Goal: Task Accomplishment & Management: Use online tool/utility

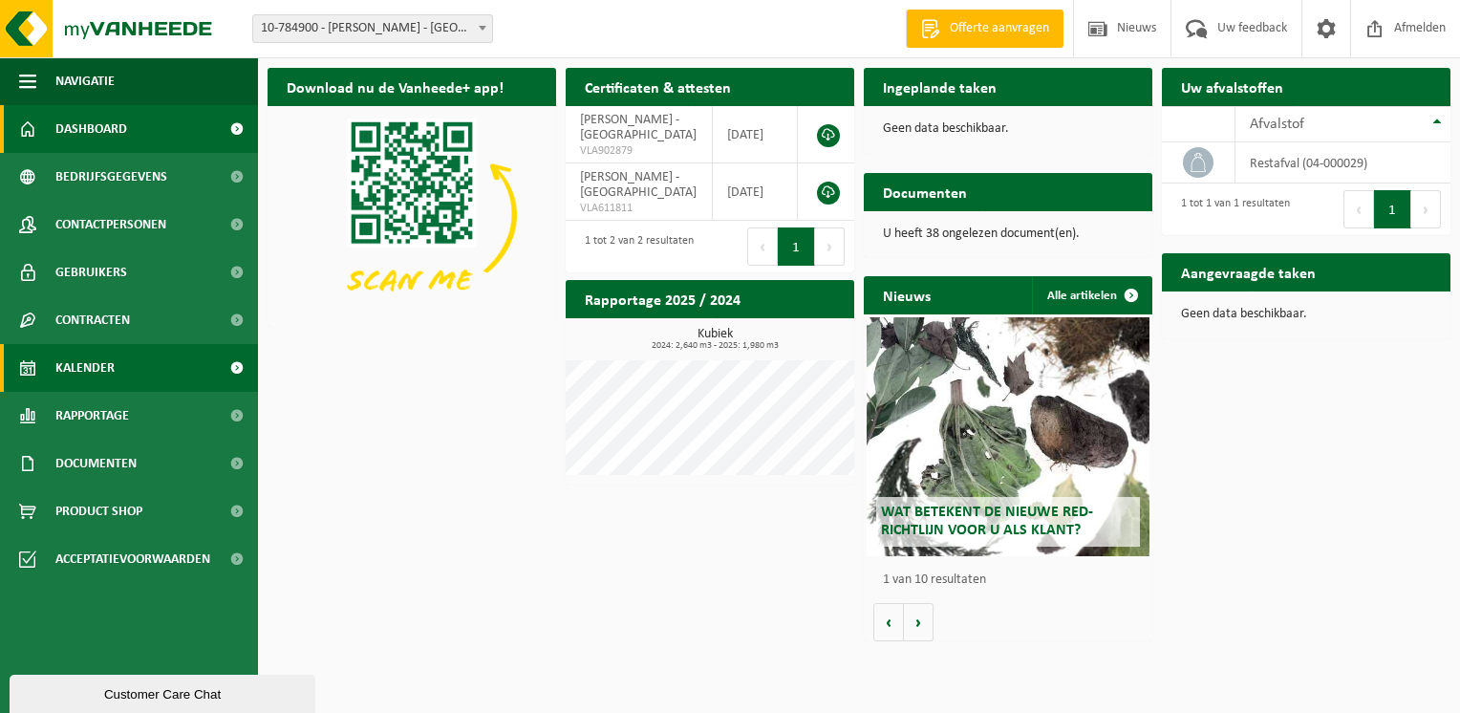
click at [89, 359] on span "Kalender" at bounding box center [84, 368] width 59 height 48
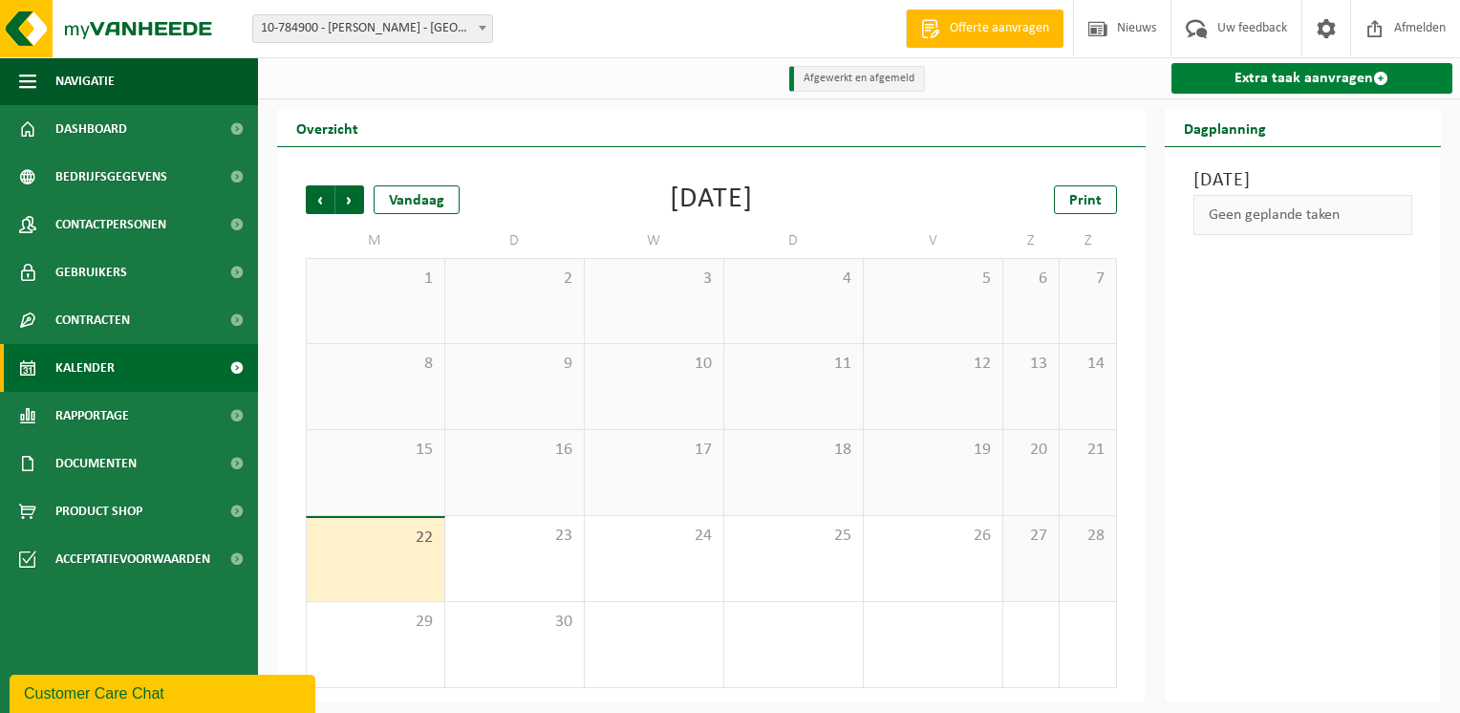
click at [1313, 75] on link "Extra taak aanvragen" at bounding box center [1313, 78] width 282 height 31
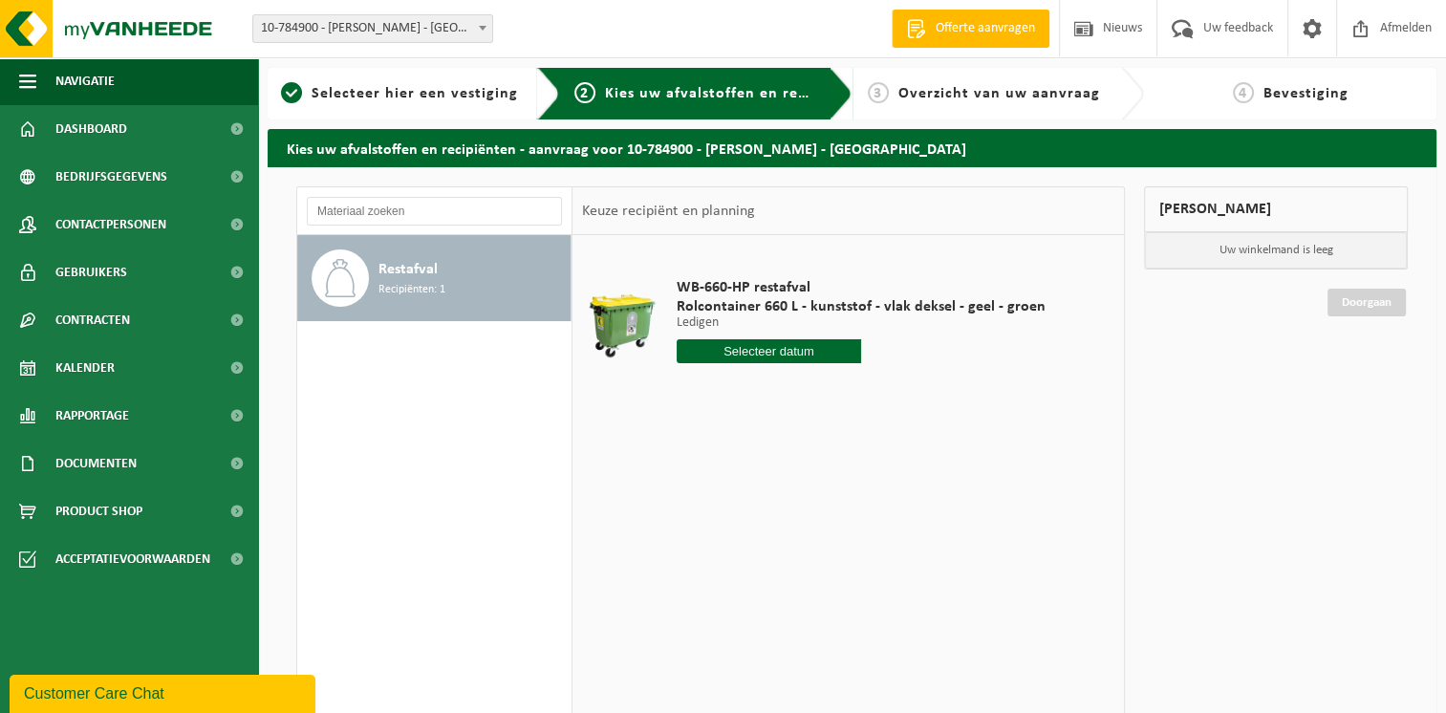
click at [755, 348] on input "text" at bounding box center [769, 351] width 184 height 24
click at [759, 546] on div "24" at bounding box center [760, 551] width 33 height 31
type input "Van [DATE]"
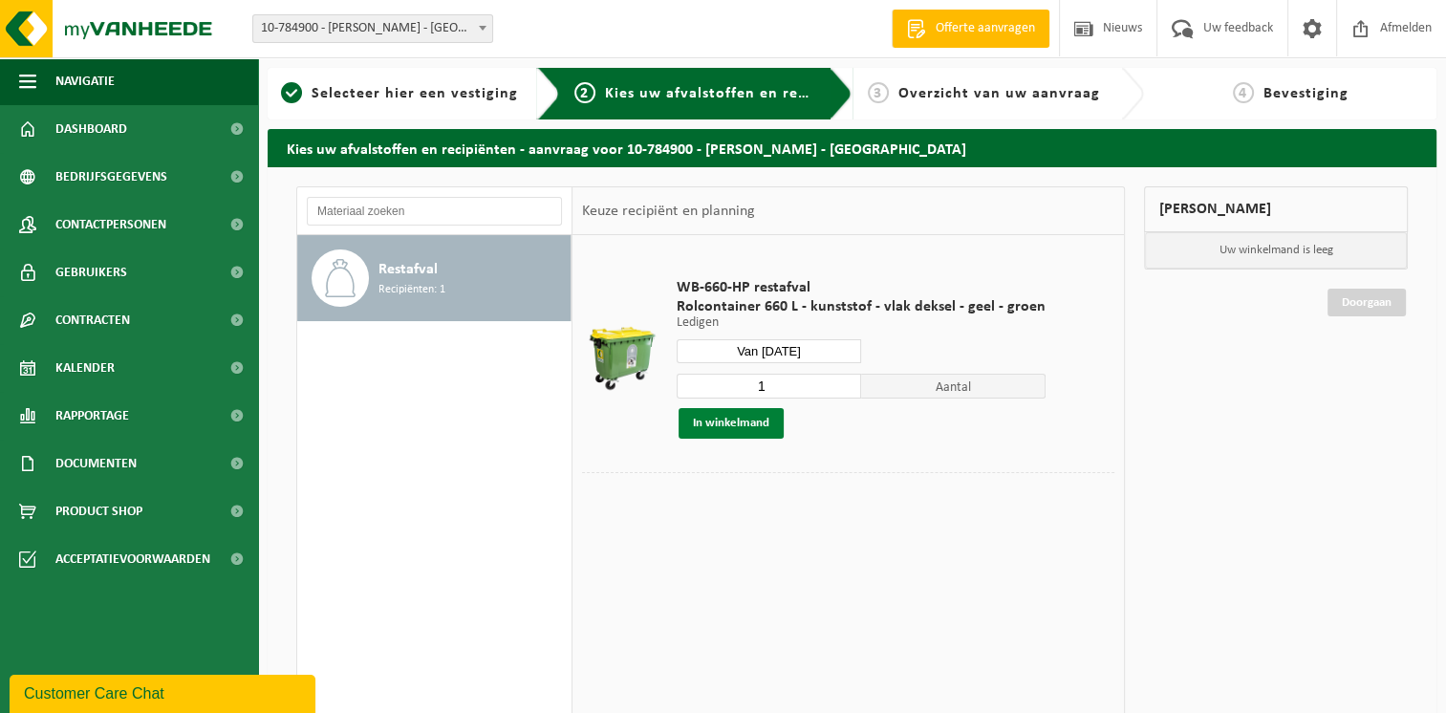
click at [730, 418] on button "In winkelmand" at bounding box center [731, 423] width 105 height 31
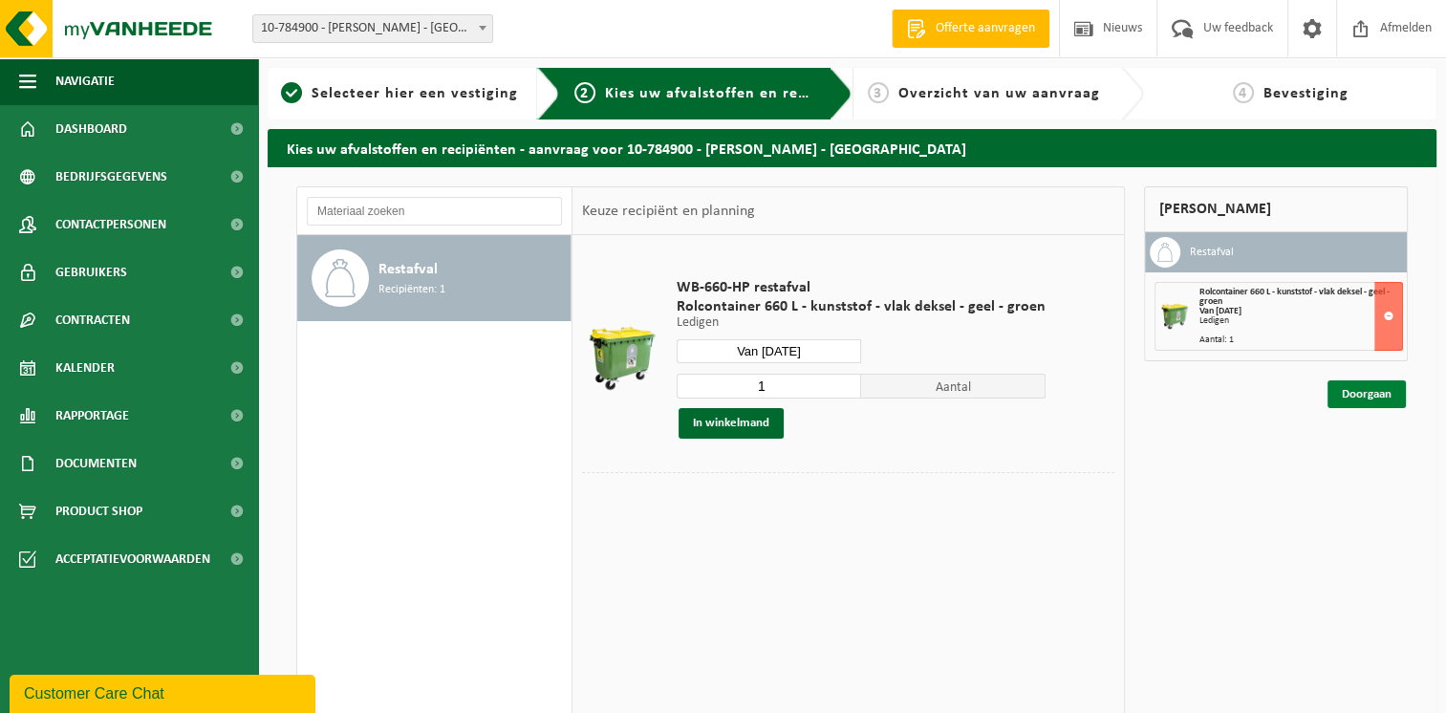
click at [1349, 396] on link "Doorgaan" at bounding box center [1366, 394] width 78 height 28
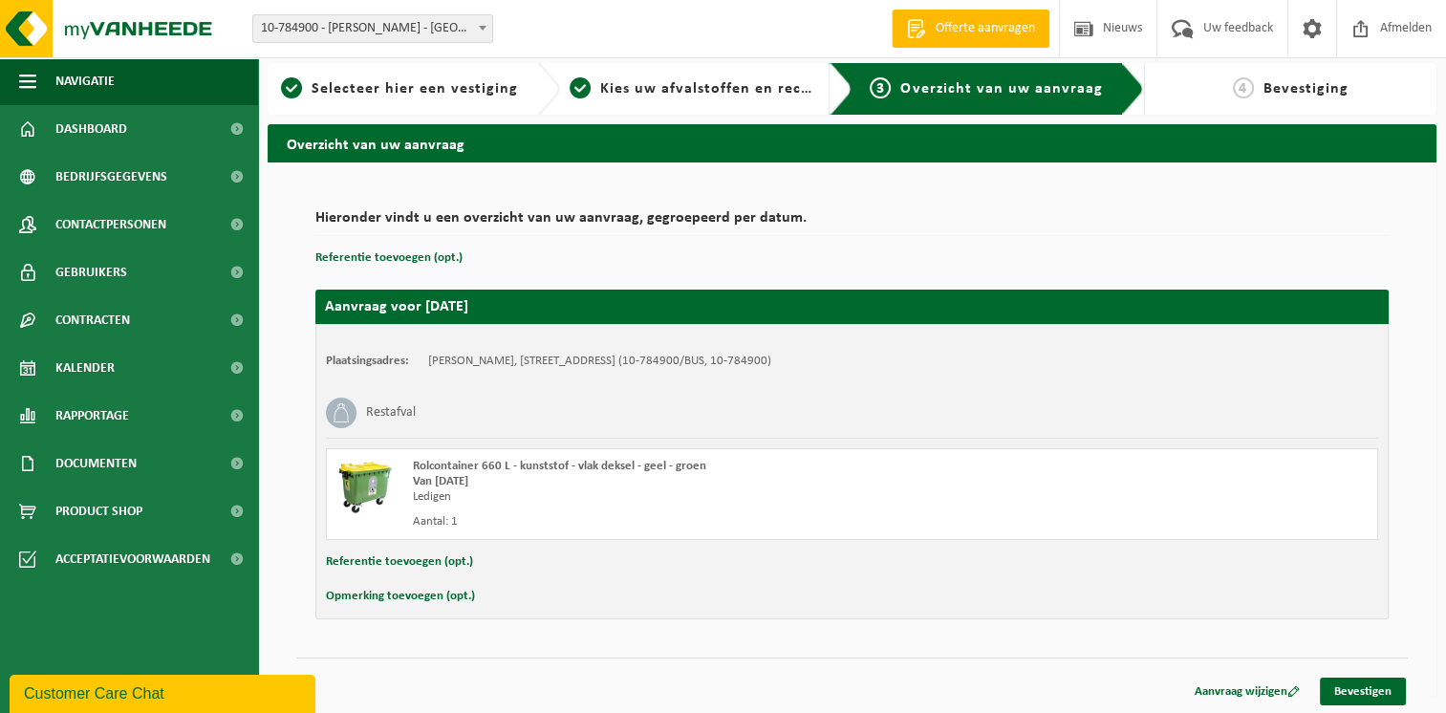
scroll to position [6, 0]
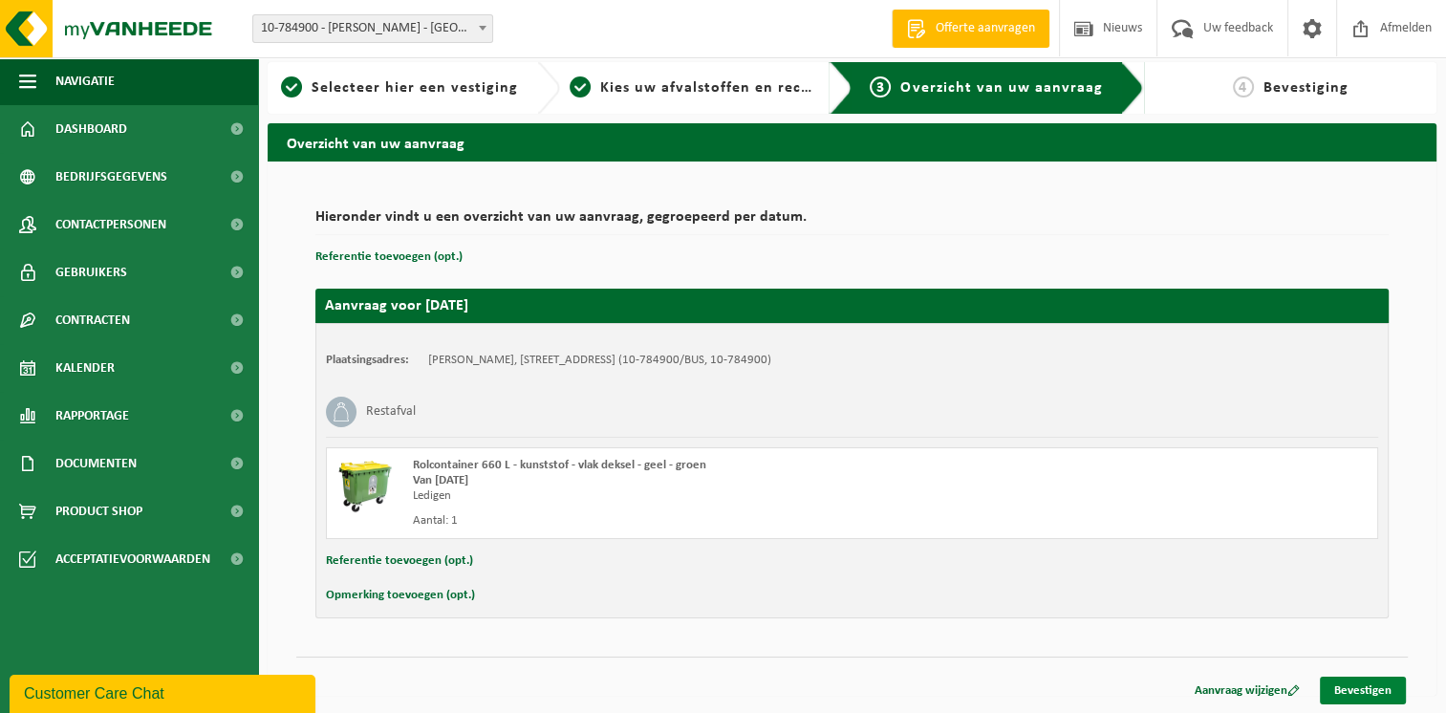
click at [1375, 694] on link "Bevestigen" at bounding box center [1363, 691] width 86 height 28
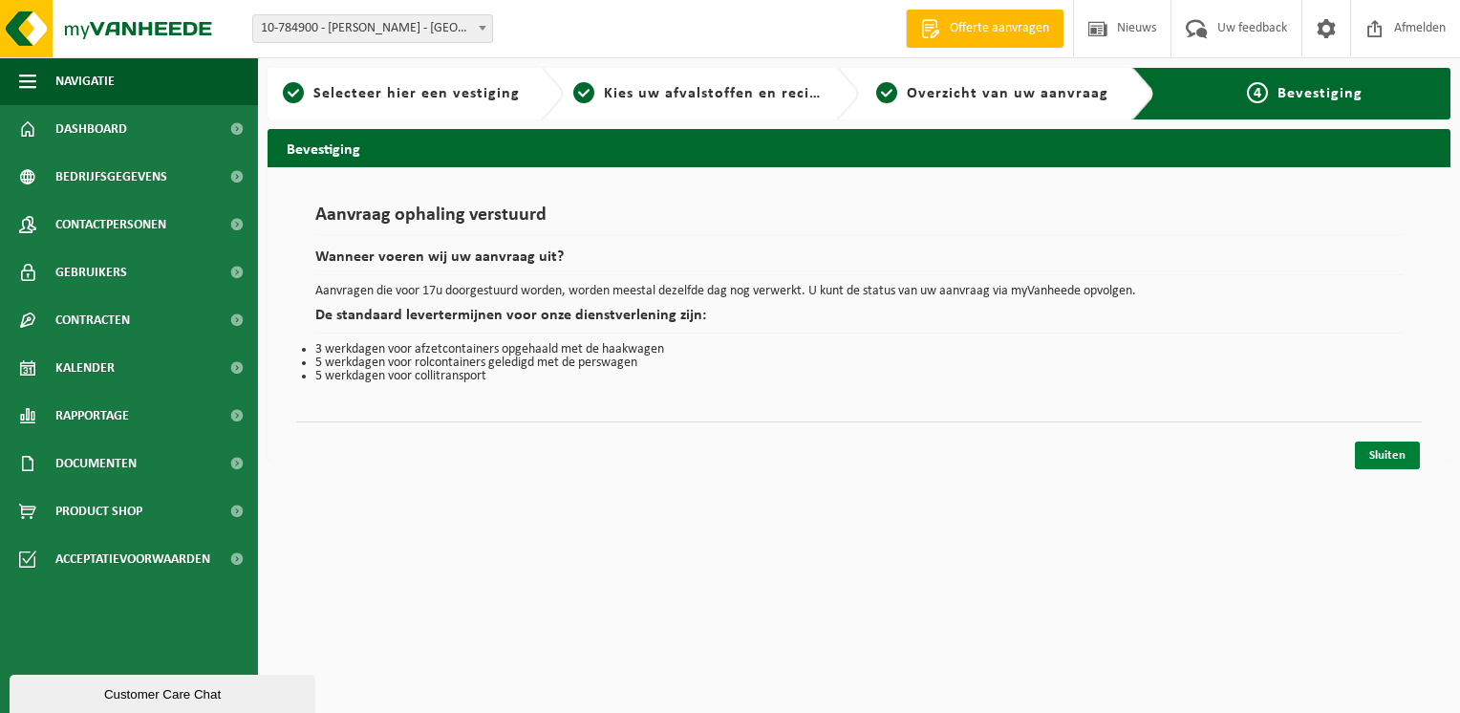
click at [1385, 458] on link "Sluiten" at bounding box center [1387, 456] width 65 height 28
